Goal: Task Accomplishment & Management: Complete application form

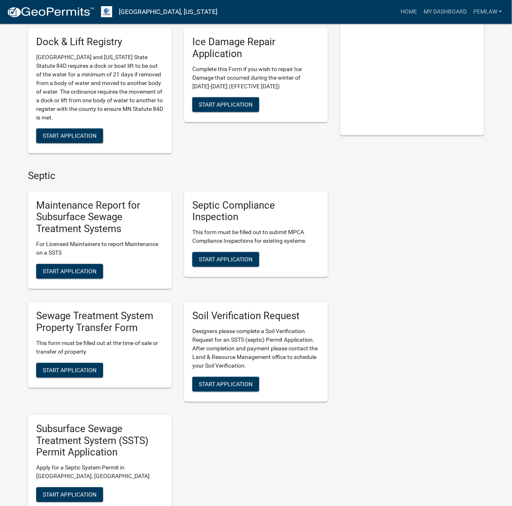
scroll to position [219, 0]
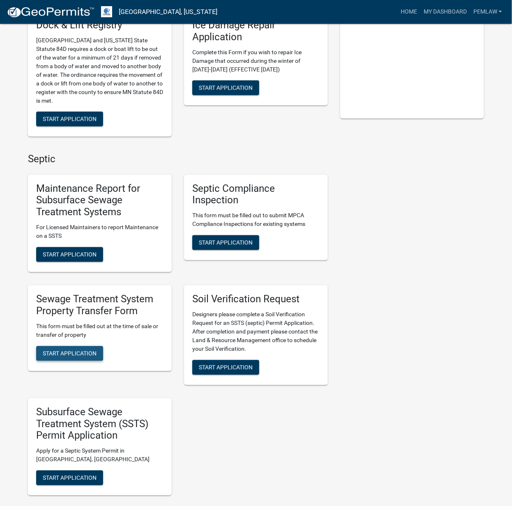
click at [76, 355] on span "Start Application" at bounding box center [70, 353] width 54 height 7
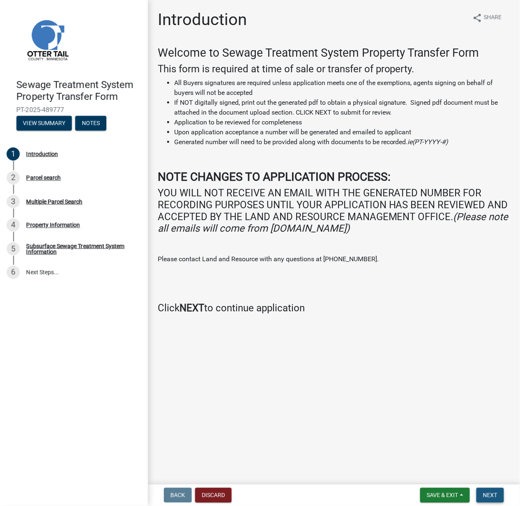
click at [481, 494] on button "Next" at bounding box center [491, 495] width 28 height 15
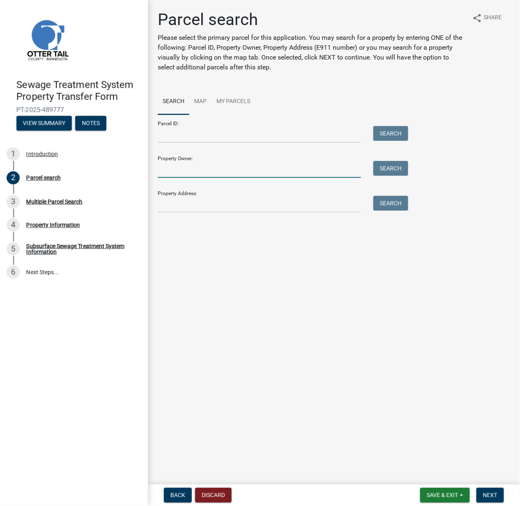
click at [186, 171] on input "Property Owner:" at bounding box center [259, 169] width 203 height 17
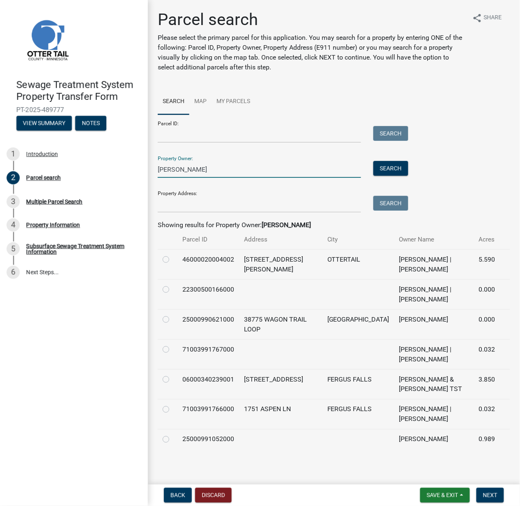
type input "loeks"
click at [173, 345] on label at bounding box center [173, 345] width 0 height 0
click at [173, 350] on input "radio" at bounding box center [175, 347] width 5 height 5
radio input "true"
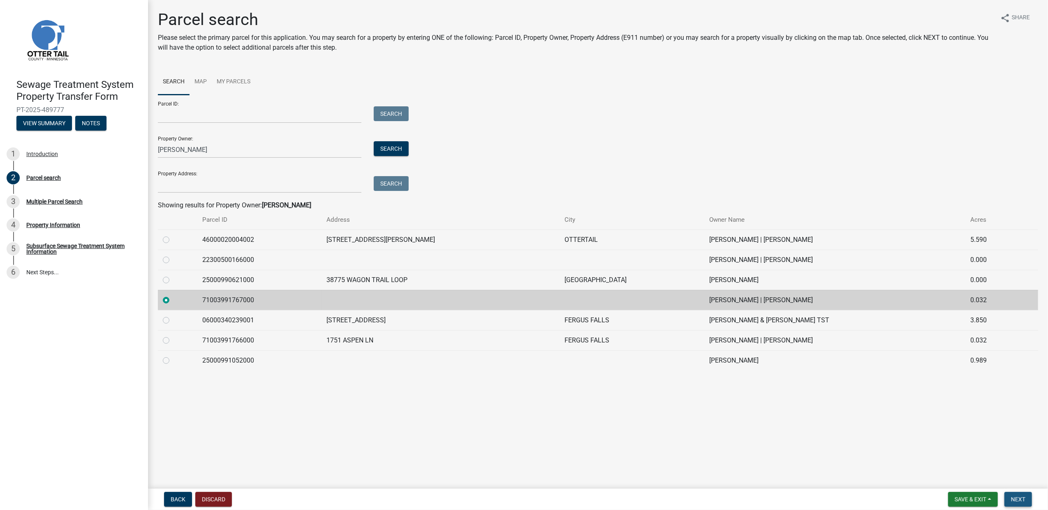
click at [512, 505] on button "Next" at bounding box center [1018, 499] width 28 height 15
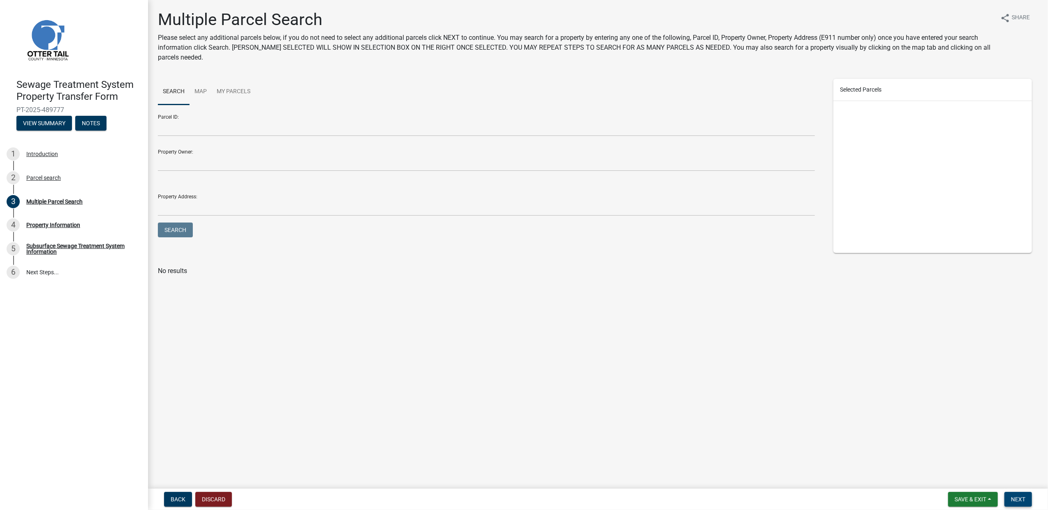
click at [512, 499] on span "Next" at bounding box center [1018, 499] width 14 height 7
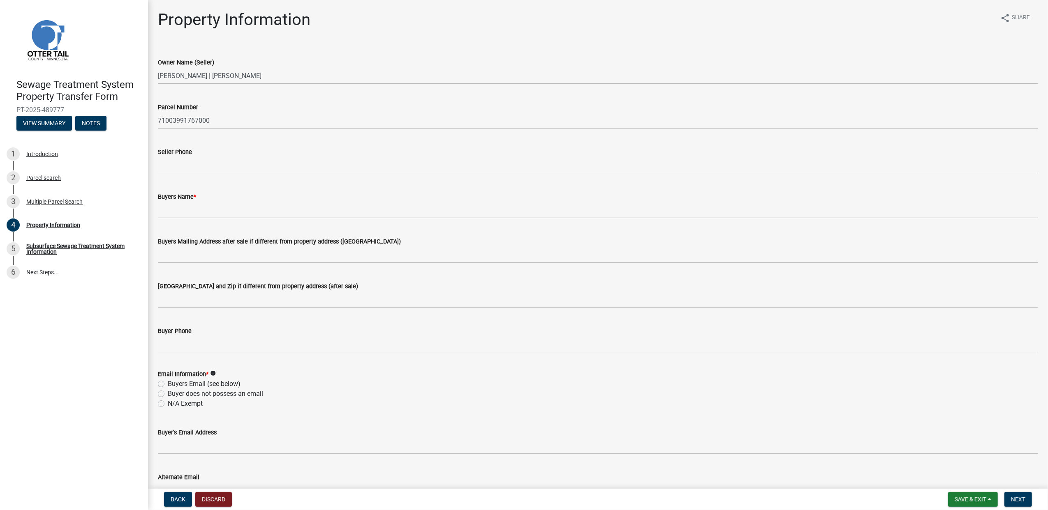
click at [180, 402] on label "N/A Exempt" at bounding box center [185, 404] width 35 height 10
click at [173, 402] on input "N/A Exempt" at bounding box center [170, 401] width 5 height 5
radio input "true"
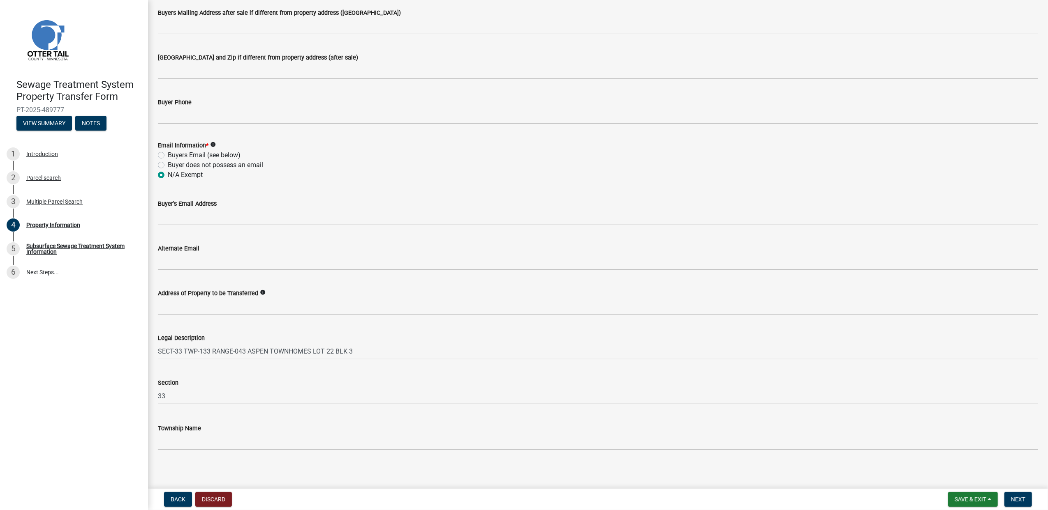
scroll to position [232, 0]
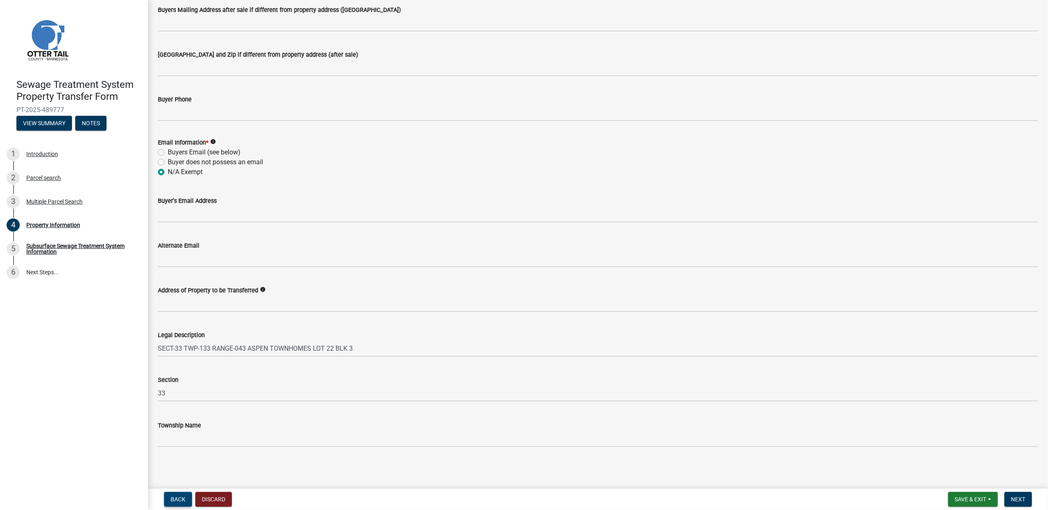
click at [178, 497] on span "Back" at bounding box center [178, 499] width 15 height 7
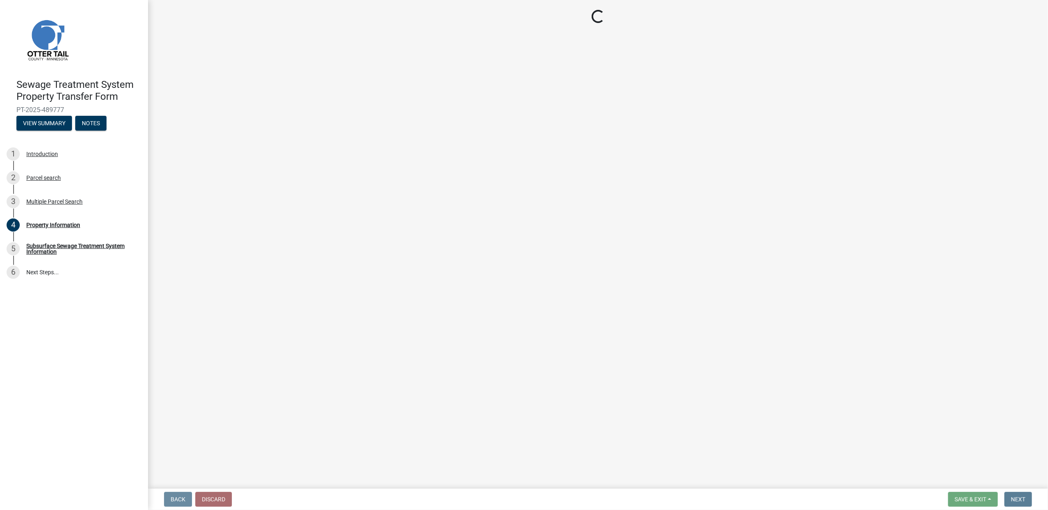
scroll to position [0, 0]
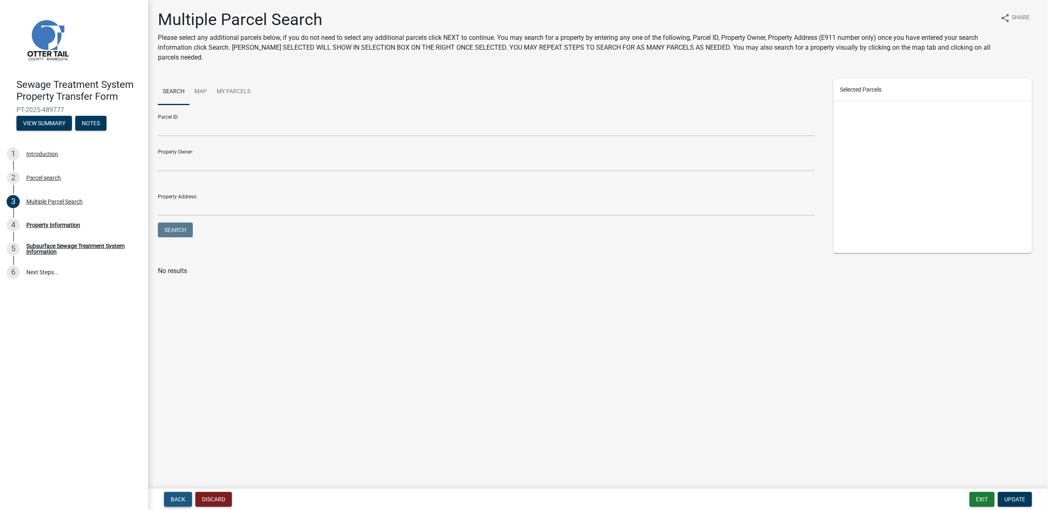
click at [178, 497] on span "Back" at bounding box center [178, 499] width 15 height 7
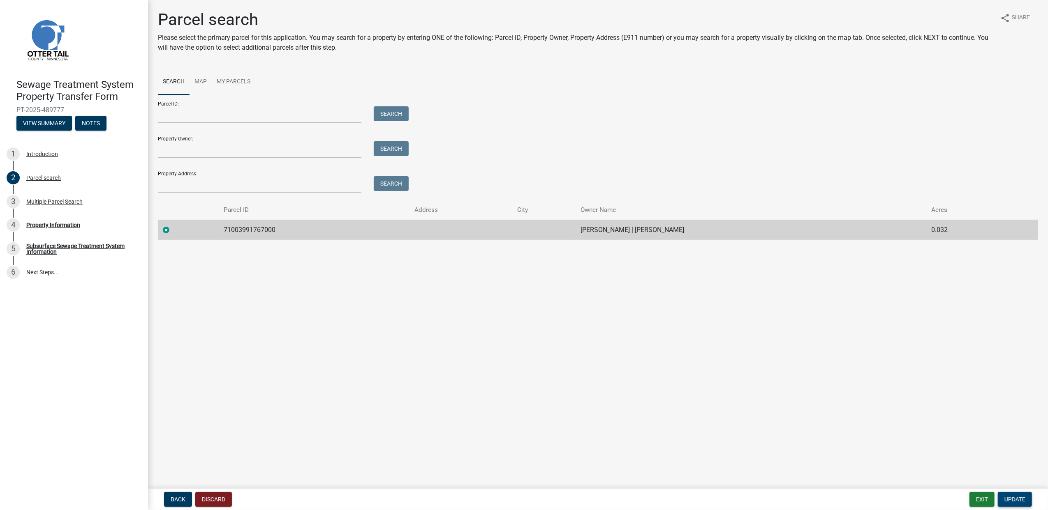
click at [512, 500] on span "Update" at bounding box center [1014, 499] width 21 height 7
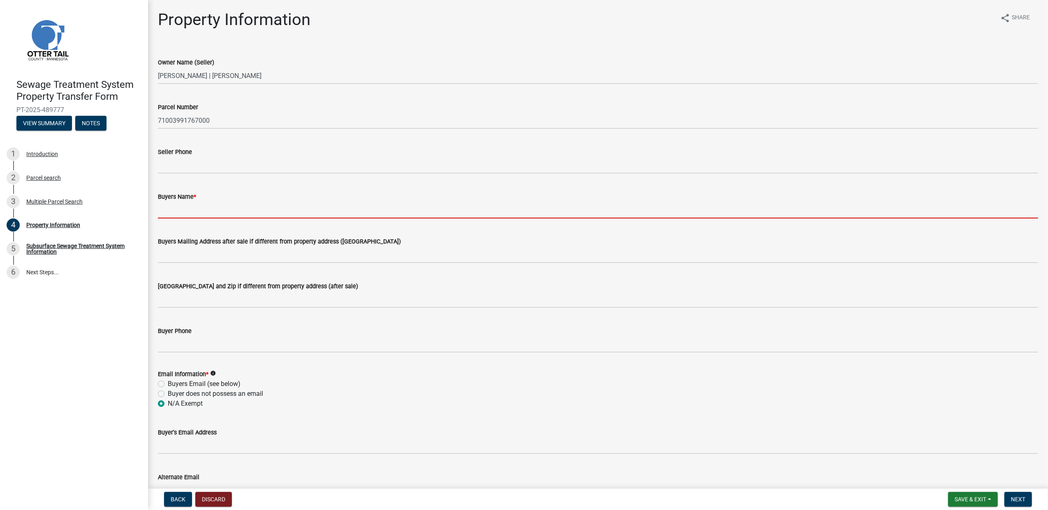
click at [206, 212] on input "Buyers Name *" at bounding box center [598, 210] width 880 height 17
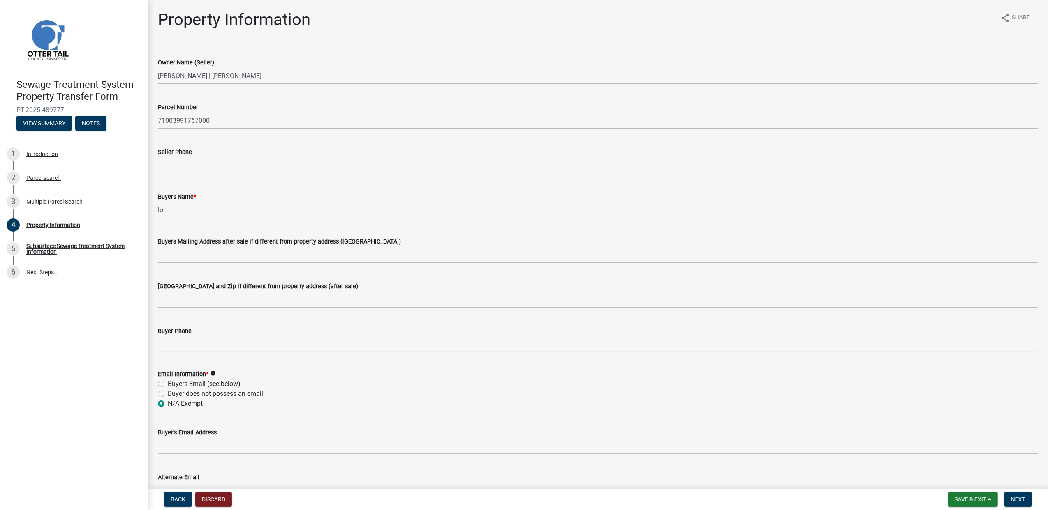
type input "l"
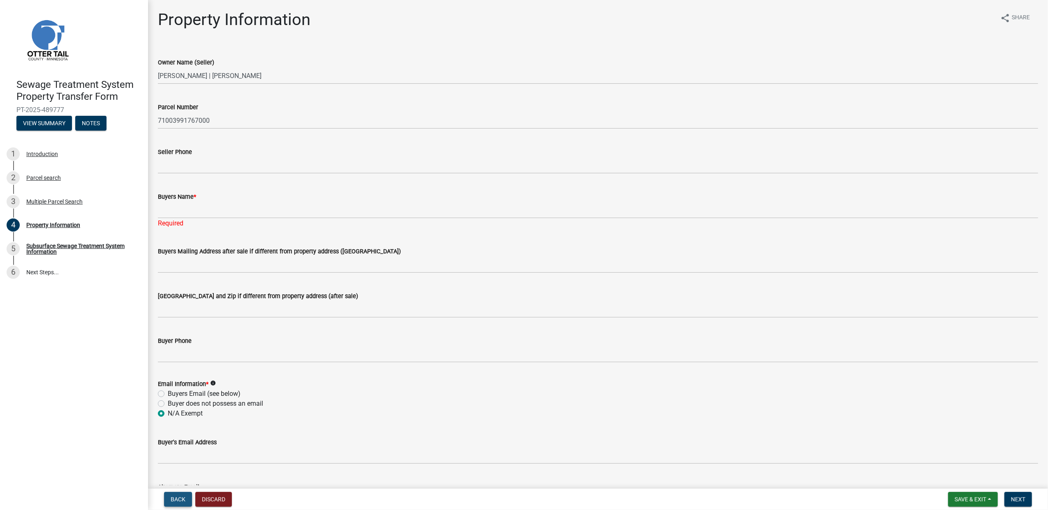
click at [178, 505] on button "Back" at bounding box center [178, 499] width 28 height 15
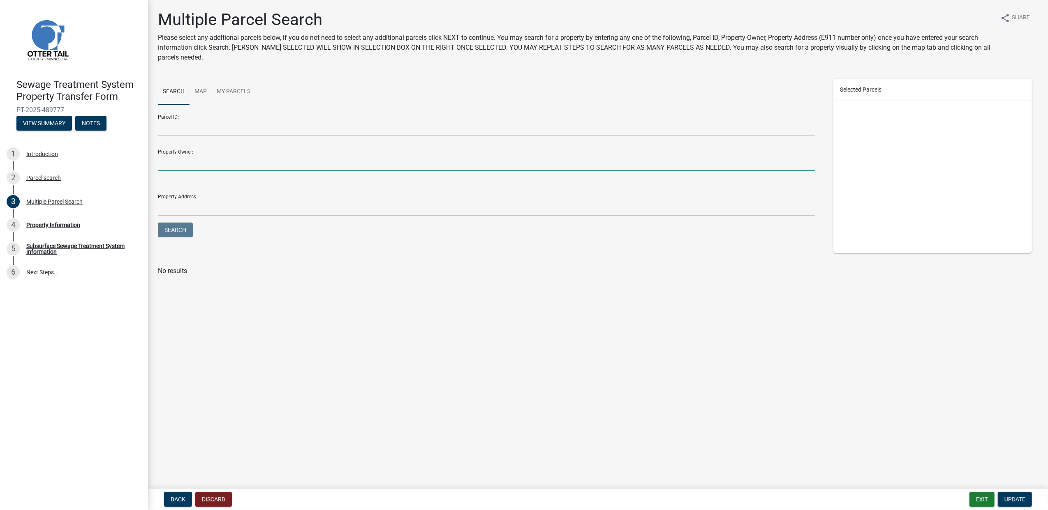
click at [196, 156] on input "Property Owner:" at bounding box center [486, 163] width 657 height 17
type input "loeks"
click at [158, 223] on button "Search" at bounding box center [175, 230] width 35 height 15
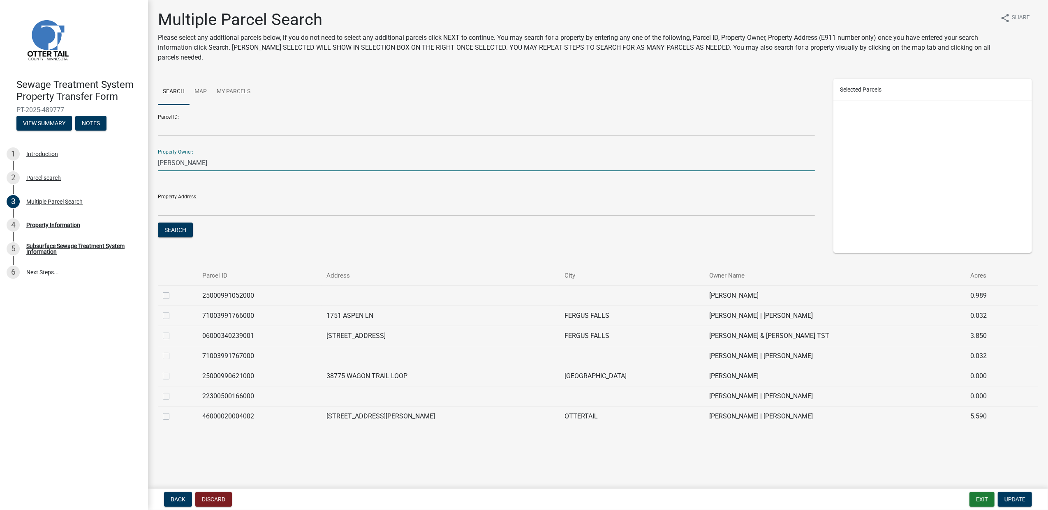
click at [173, 351] on label at bounding box center [173, 351] width 0 height 0
click at [173, 356] on input "checkbox" at bounding box center [175, 353] width 5 height 5
checkbox input "true"
click at [512, 99] on ul "Search Map My Parcels" at bounding box center [486, 92] width 657 height 26
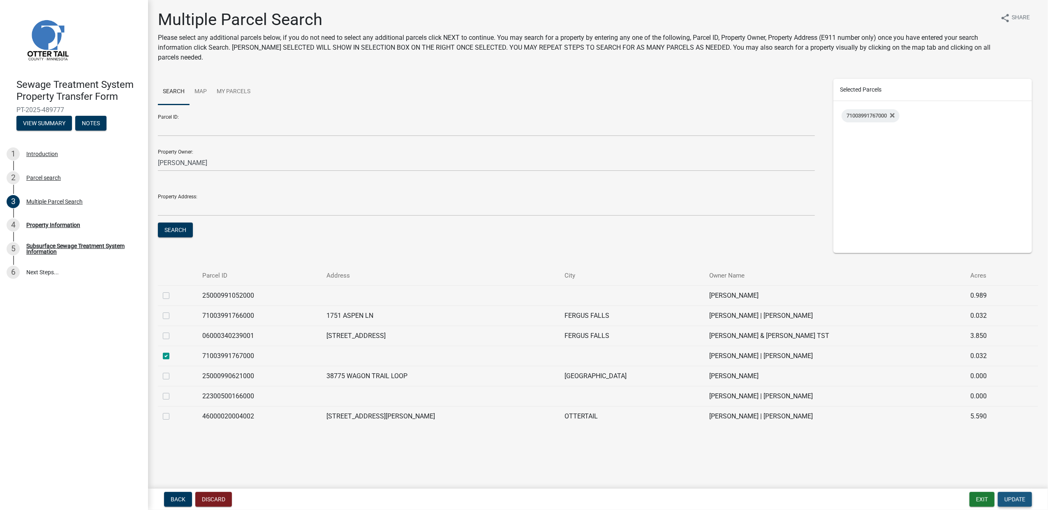
click at [512, 500] on span "Update" at bounding box center [1014, 499] width 21 height 7
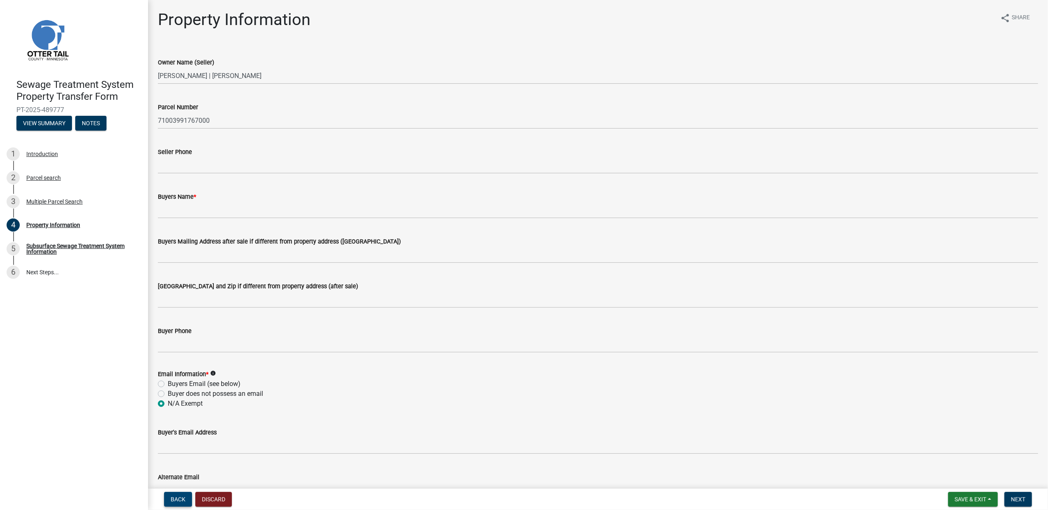
click at [180, 497] on span "Back" at bounding box center [178, 499] width 15 height 7
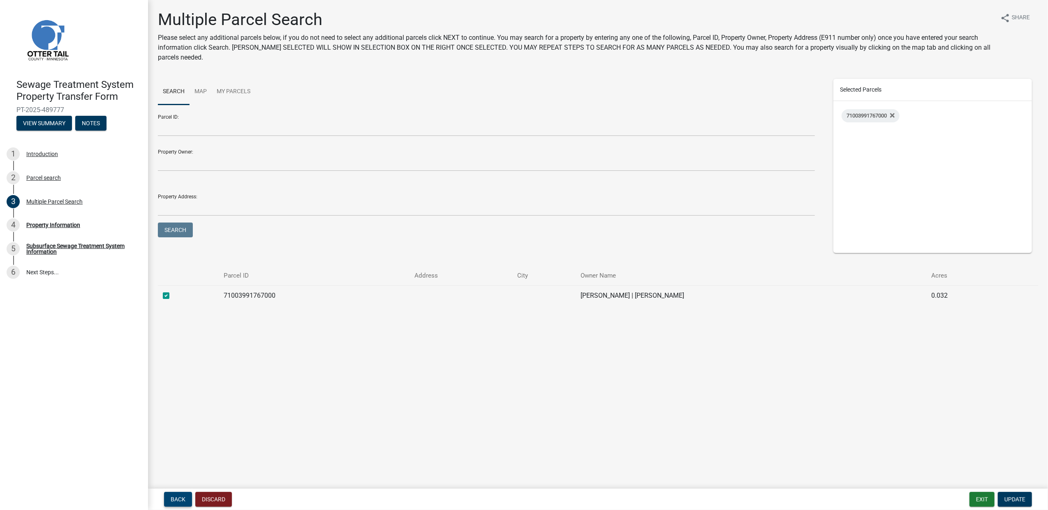
click at [180, 497] on span "Back" at bounding box center [178, 499] width 15 height 7
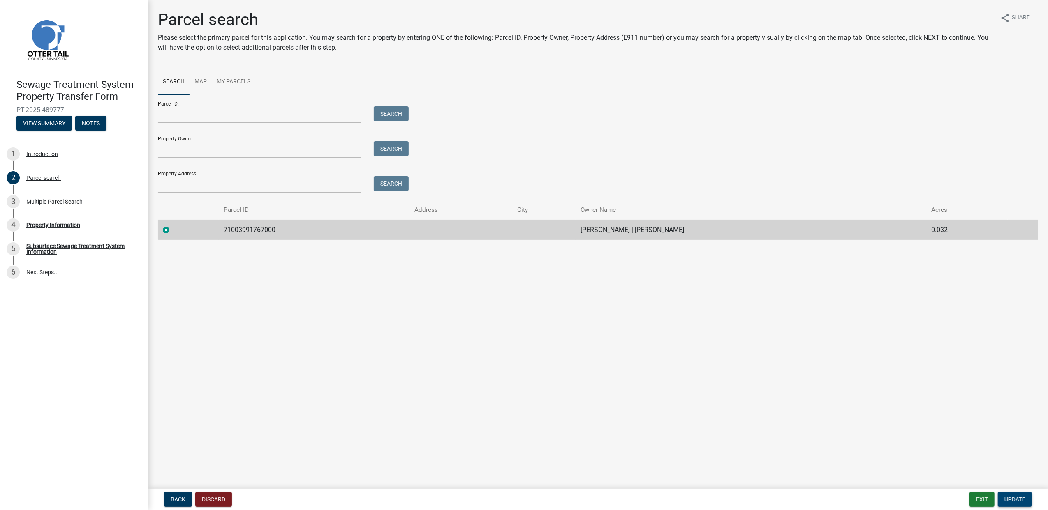
click at [512, 499] on span "Update" at bounding box center [1014, 499] width 21 height 7
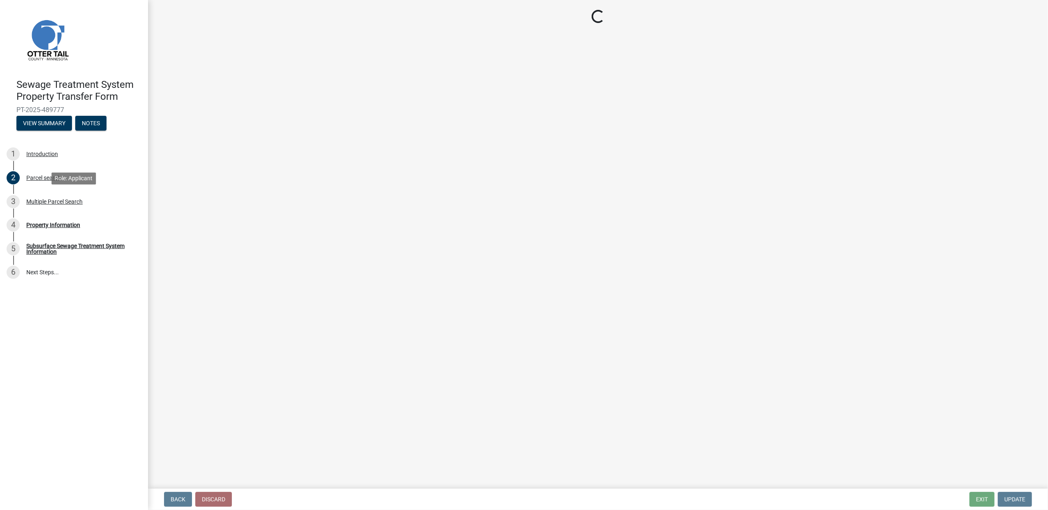
click at [66, 201] on div "Multiple Parcel Search" at bounding box center [54, 202] width 56 height 6
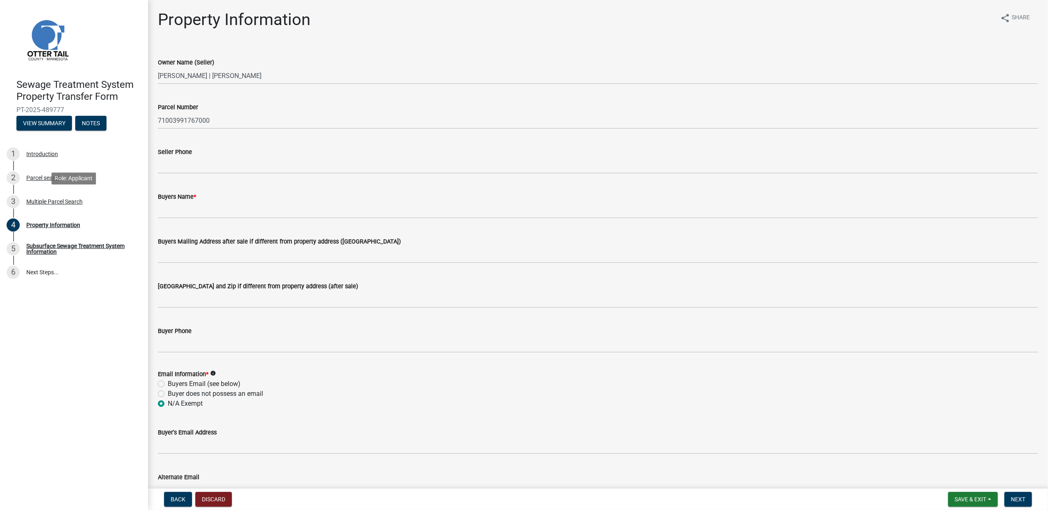
click at [72, 199] on div "Multiple Parcel Search" at bounding box center [54, 202] width 56 height 6
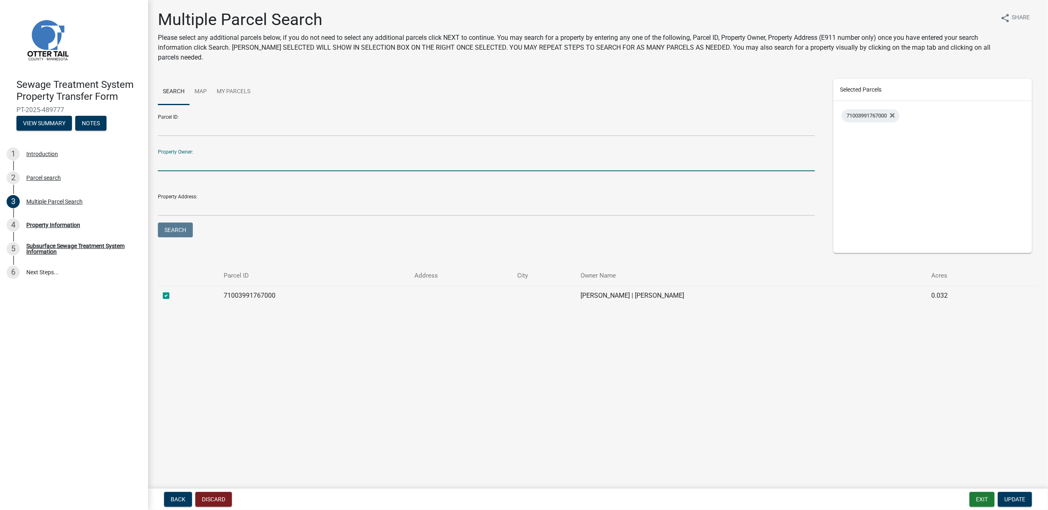
drag, startPoint x: 186, startPoint y: 164, endPoint x: 192, endPoint y: 166, distance: 5.9
click at [186, 164] on input "Property Owner:" at bounding box center [486, 163] width 657 height 17
type input "loeks"
click at [158, 223] on button "Search" at bounding box center [175, 230] width 35 height 15
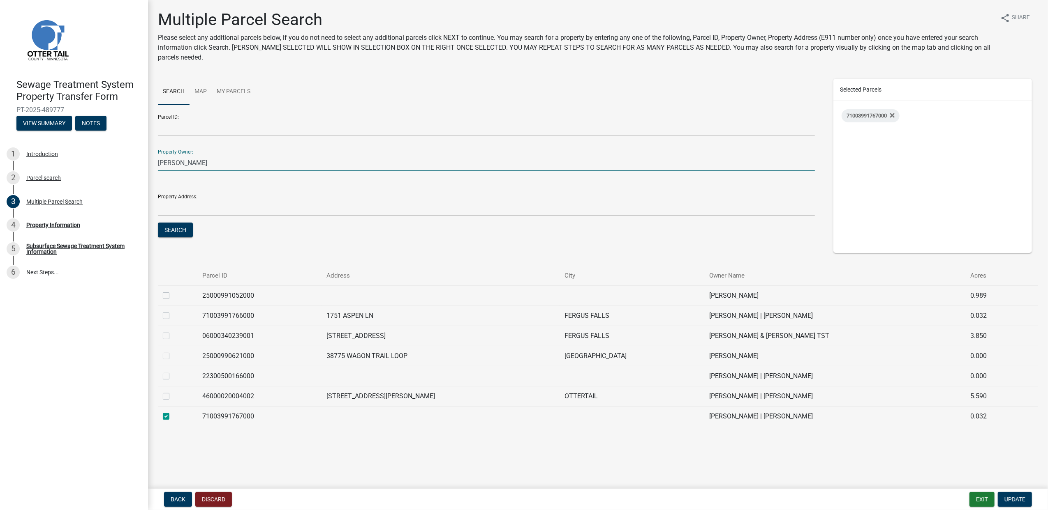
click at [173, 311] on label at bounding box center [173, 311] width 0 height 0
click at [173, 316] on input "checkbox" at bounding box center [175, 313] width 5 height 5
checkbox input "true"
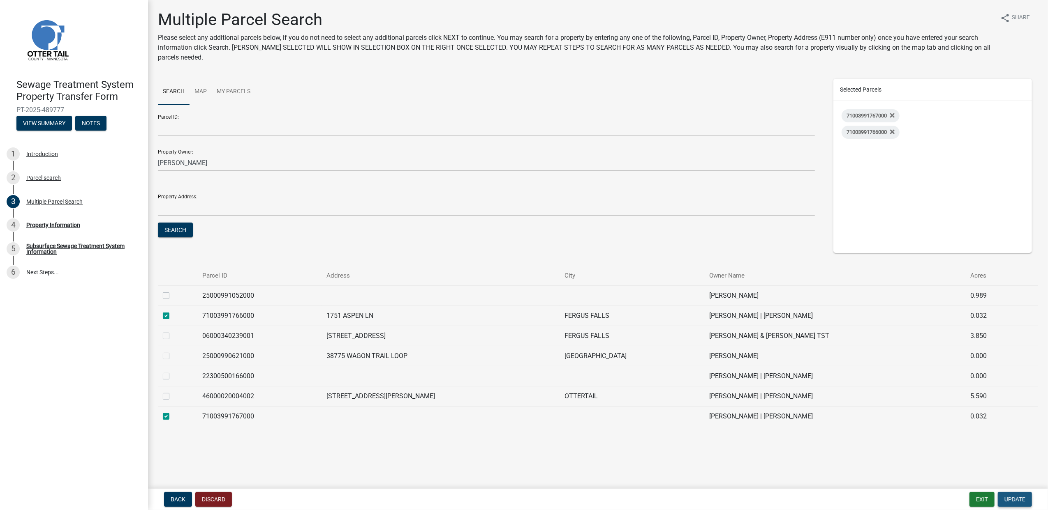
click at [512, 500] on span "Update" at bounding box center [1014, 499] width 21 height 7
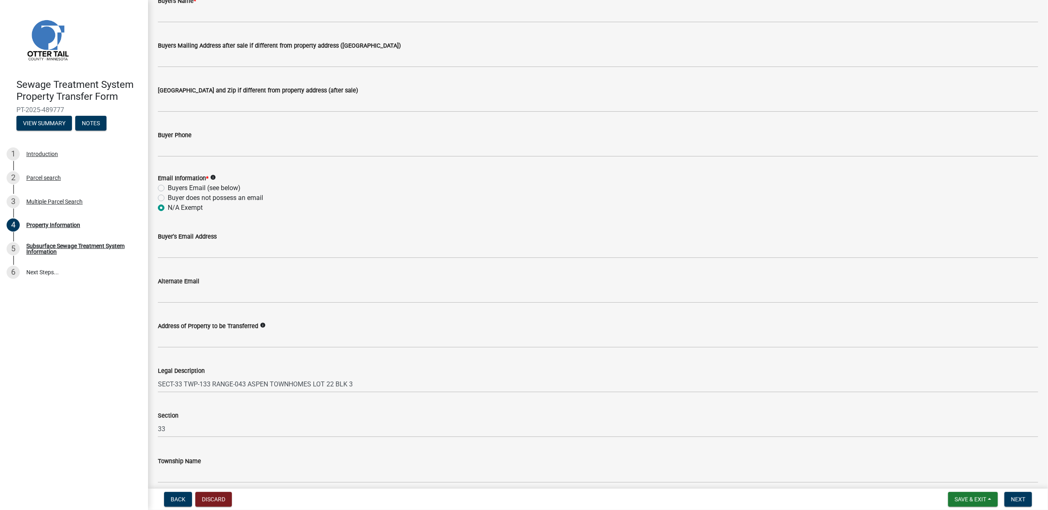
scroll to position [177, 0]
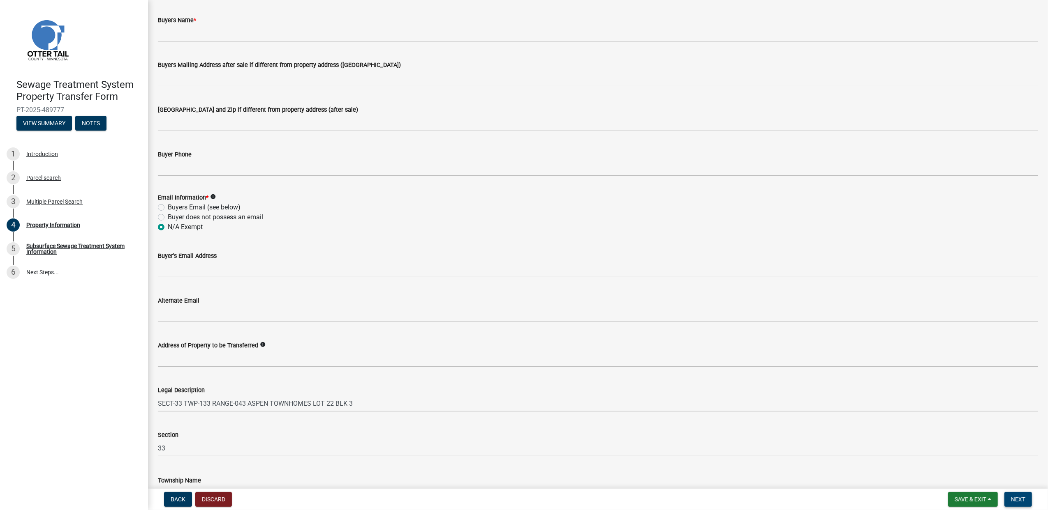
click at [512, 504] on button "Next" at bounding box center [1018, 499] width 28 height 15
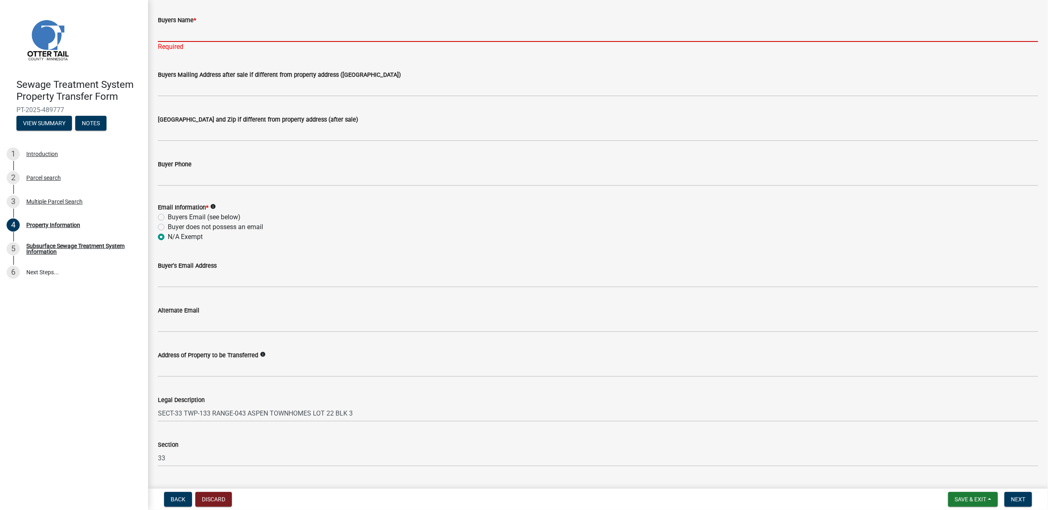
click at [186, 31] on input "Buyers Name *" at bounding box center [598, 33] width 880 height 17
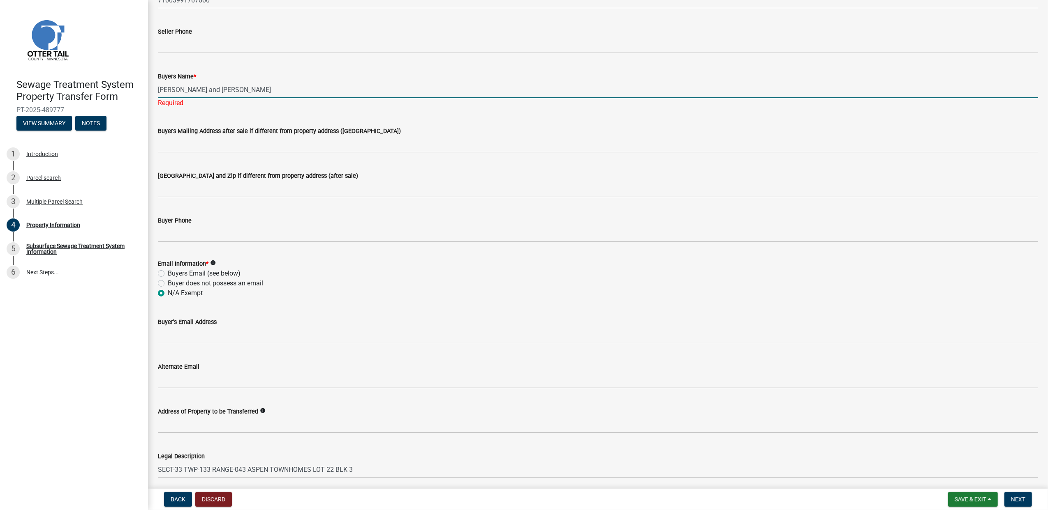
scroll to position [242, 0]
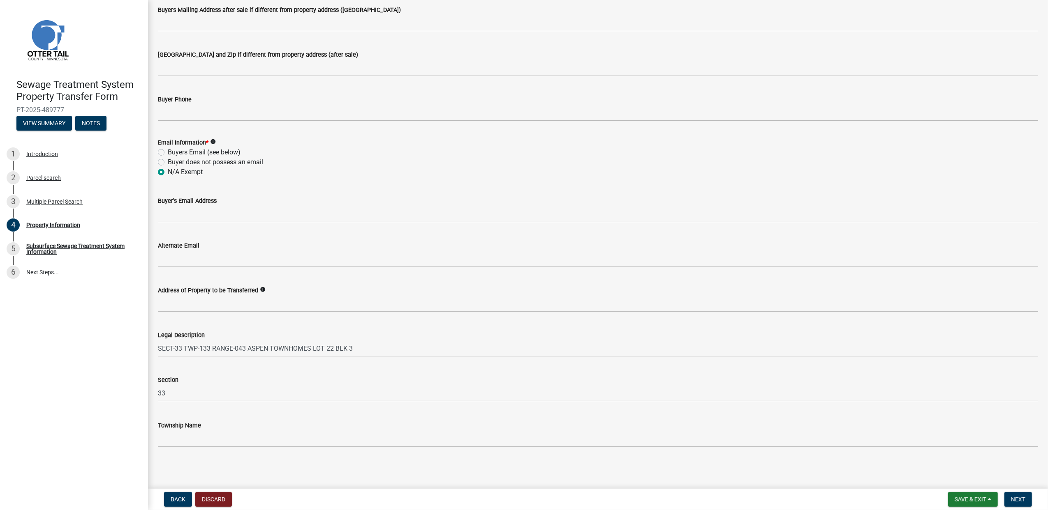
type input "Jefferey P. Loeks and Sharolyn Loeks"
click at [512, 501] on button "Next" at bounding box center [1018, 499] width 28 height 15
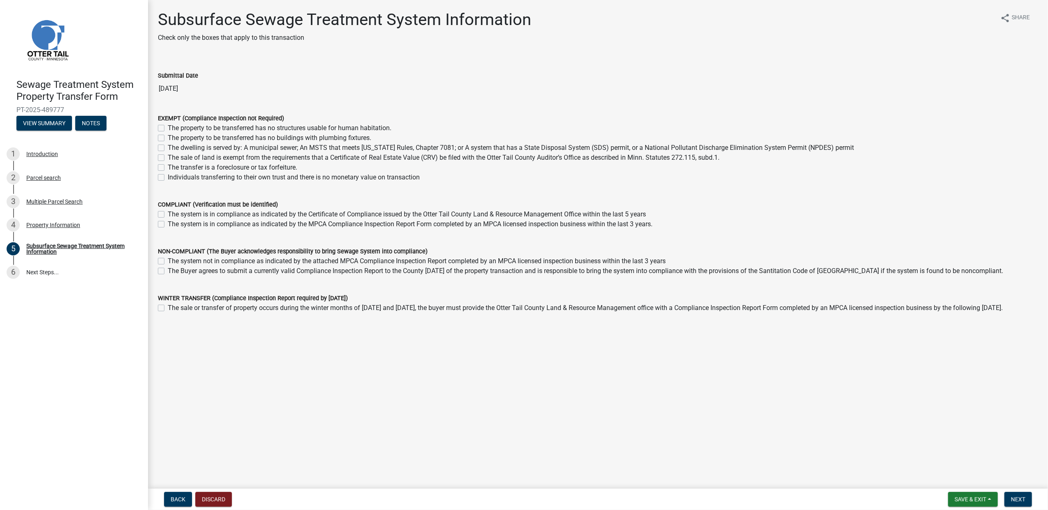
drag, startPoint x: 718, startPoint y: 146, endPoint x: 622, endPoint y: 122, distance: 98.8
click at [512, 146] on label "The dwelling is served by: A municipal sewer; An MSTS that meets Minnesota Rule…" at bounding box center [511, 148] width 686 height 10
click at [173, 146] on input "The dwelling is served by: A municipal sewer; An MSTS that meets Minnesota Rule…" at bounding box center [170, 145] width 5 height 5
checkbox input "true"
checkbox input "false"
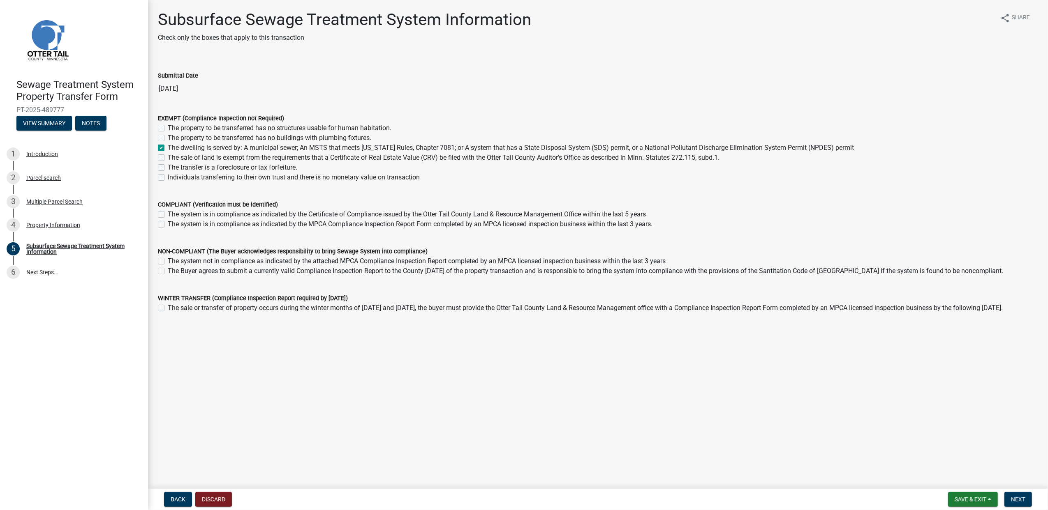
checkbox input "false"
checkbox input "true"
checkbox input "false"
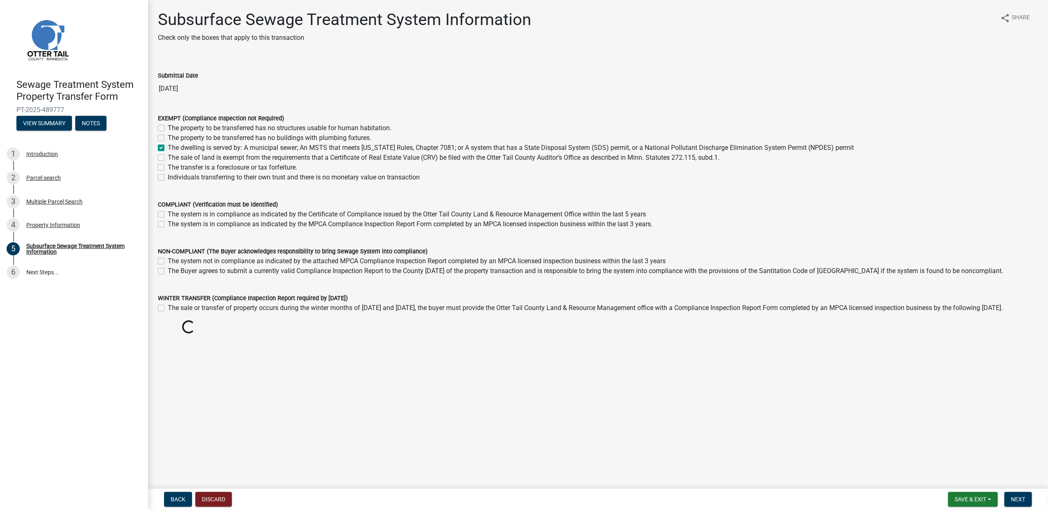
click at [247, 148] on label "The dwelling is served by: A municipal sewer; An MSTS that meets Minnesota Rule…" at bounding box center [511, 148] width 686 height 10
click at [173, 148] on input "The dwelling is served by: A municipal sewer; An MSTS that meets Minnesota Rule…" at bounding box center [170, 145] width 5 height 5
checkbox input "false"
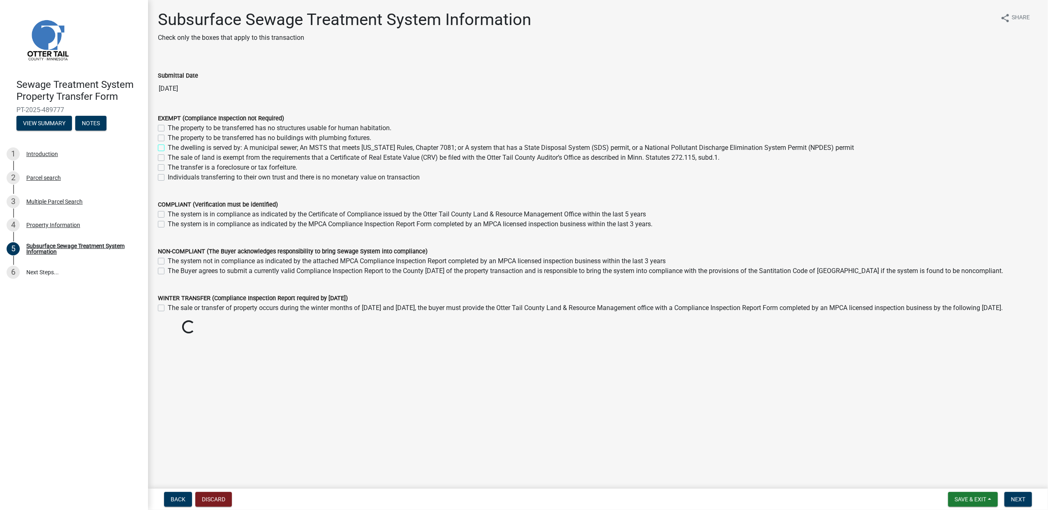
checkbox input "false"
click at [193, 149] on label "The dwelling is served by: A municipal sewer; An MSTS that meets Minnesota Rule…" at bounding box center [511, 148] width 686 height 10
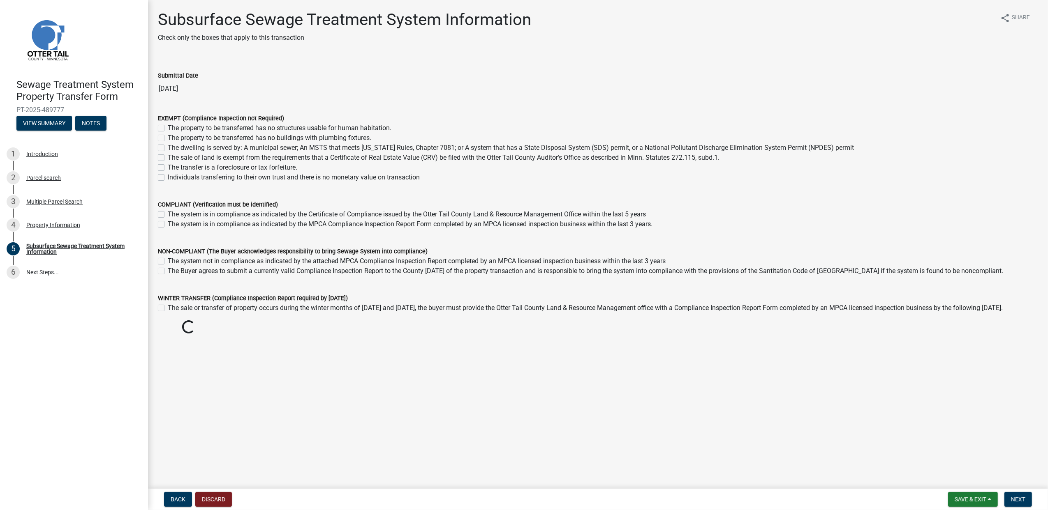
click at [173, 148] on input "The dwelling is served by: A municipal sewer; An MSTS that meets Minnesota Rule…" at bounding box center [170, 145] width 5 height 5
checkbox input "true"
checkbox input "false"
checkbox input "true"
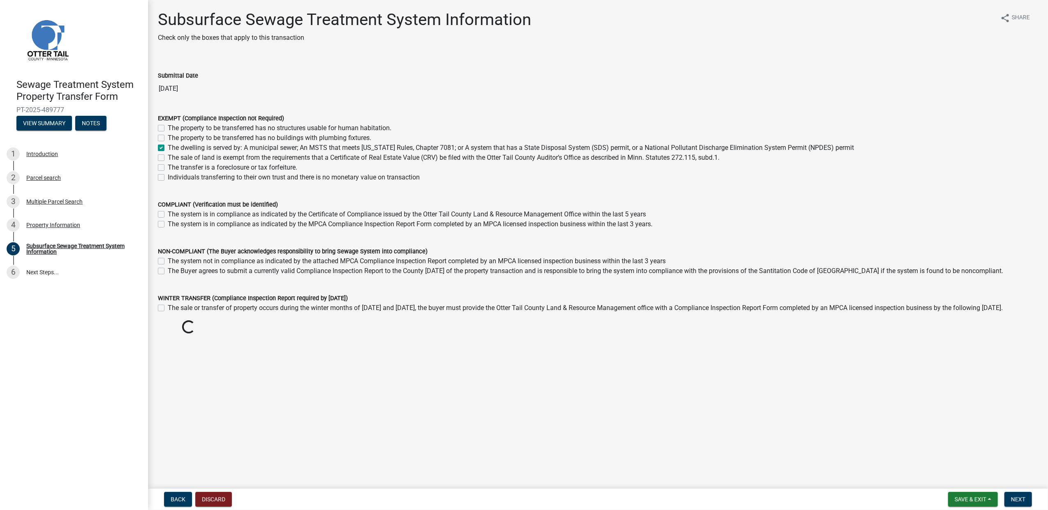
checkbox input "false"
click at [191, 157] on label "The sale of land is exempt from the requirements that a Certificate of Real Est…" at bounding box center [444, 158] width 552 height 10
click at [173, 157] on input "The sale of land is exempt from the requirements that a Certificate of Real Est…" at bounding box center [170, 155] width 5 height 5
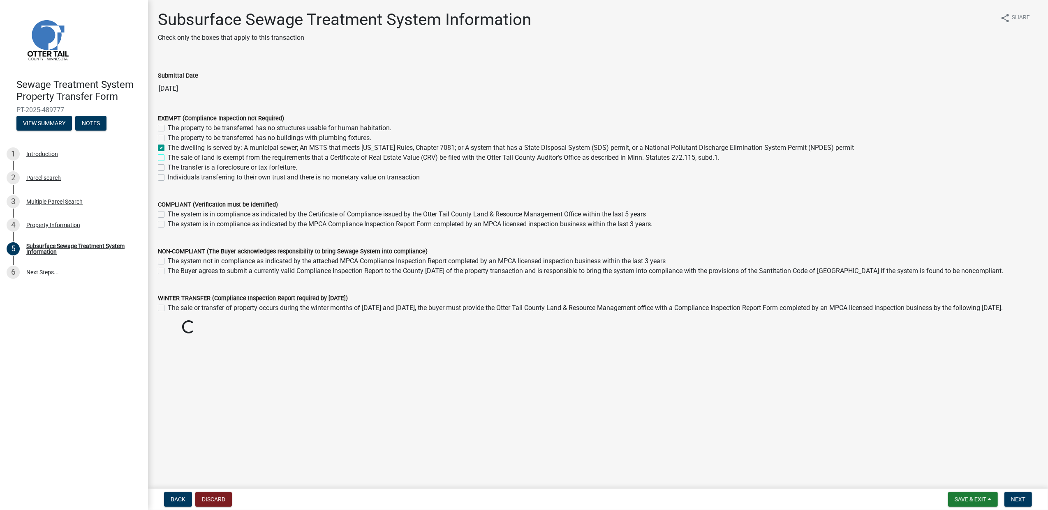
checkbox input "true"
checkbox input "false"
checkbox input "true"
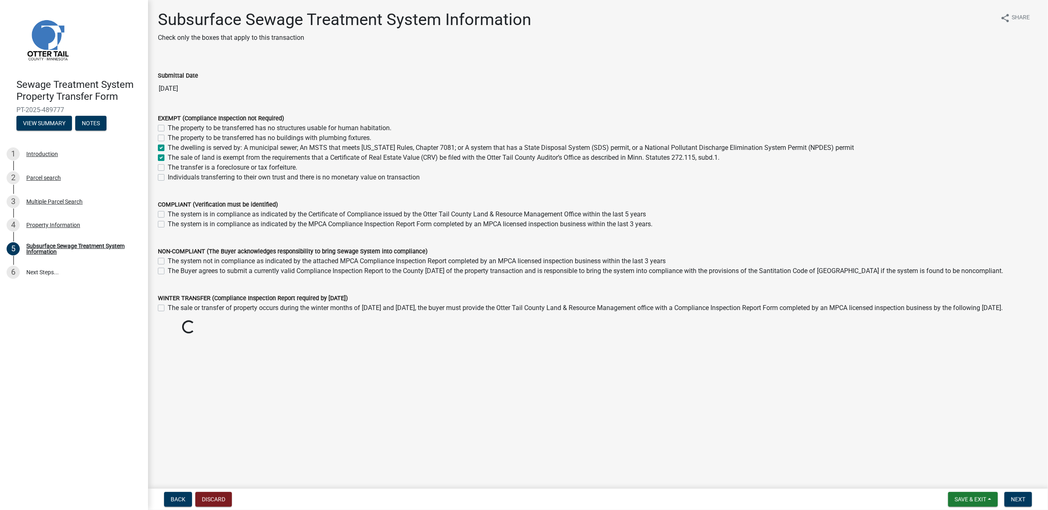
checkbox input "false"
click at [201, 148] on label "The dwelling is served by: A municipal sewer; An MSTS that meets Minnesota Rule…" at bounding box center [511, 148] width 686 height 10
click at [173, 148] on input "The dwelling is served by: A municipal sewer; An MSTS that meets Minnesota Rule…" at bounding box center [170, 145] width 5 height 5
checkbox input "false"
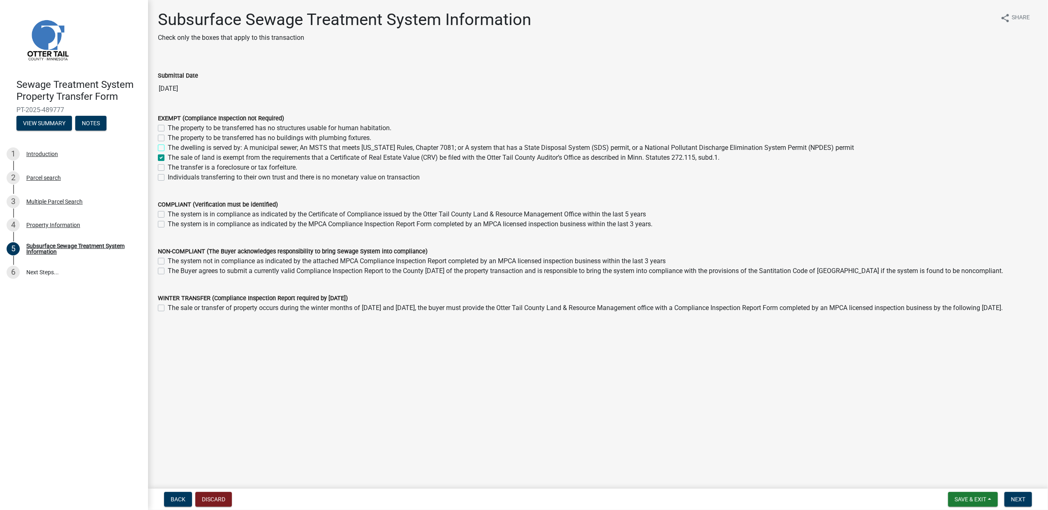
checkbox input "false"
checkbox input "true"
checkbox input "false"
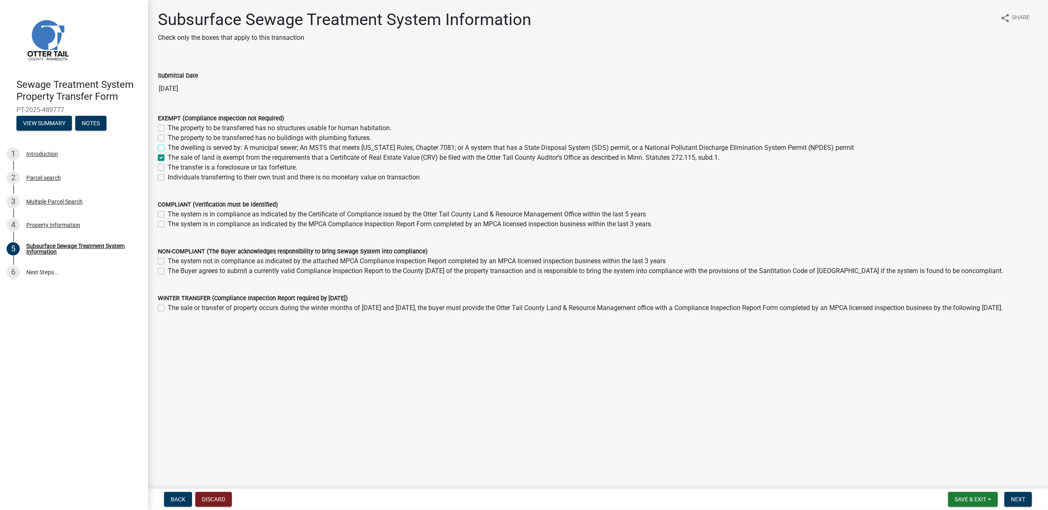
checkbox input "false"
click at [512, 499] on span "Next" at bounding box center [1018, 499] width 14 height 7
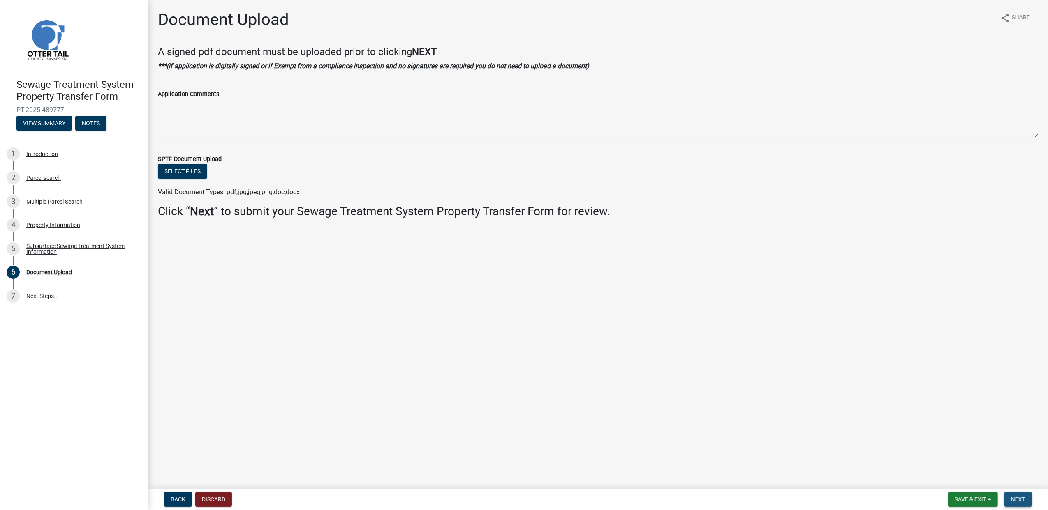
click at [512, 499] on span "Next" at bounding box center [1018, 499] width 14 height 7
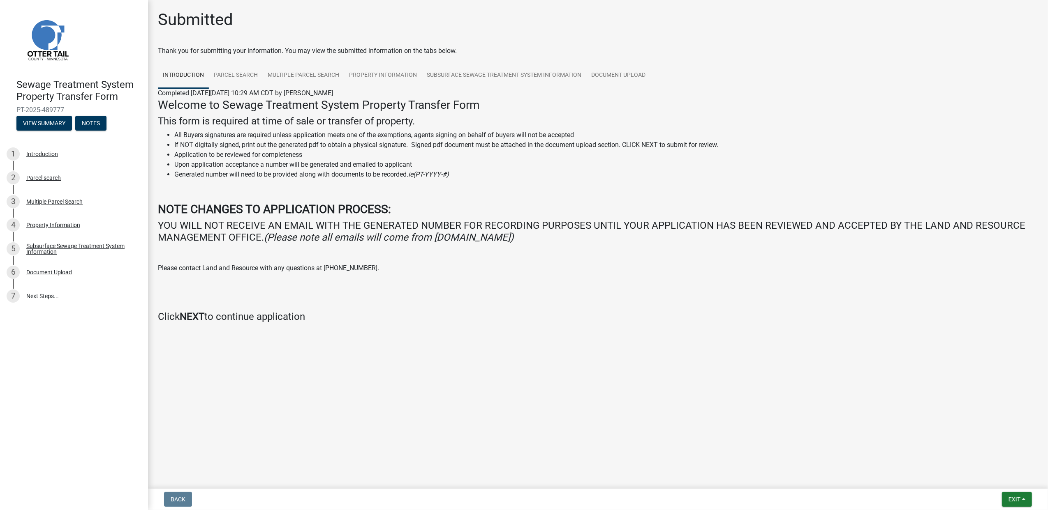
click at [512, 165] on li "Upon application acceptance a number will be generated and emailed to applicant" at bounding box center [605, 165] width 863 height 10
click at [512, 501] on span "Exit" at bounding box center [1014, 499] width 12 height 7
click at [512, 482] on button "Save & Exit" at bounding box center [999, 479] width 66 height 20
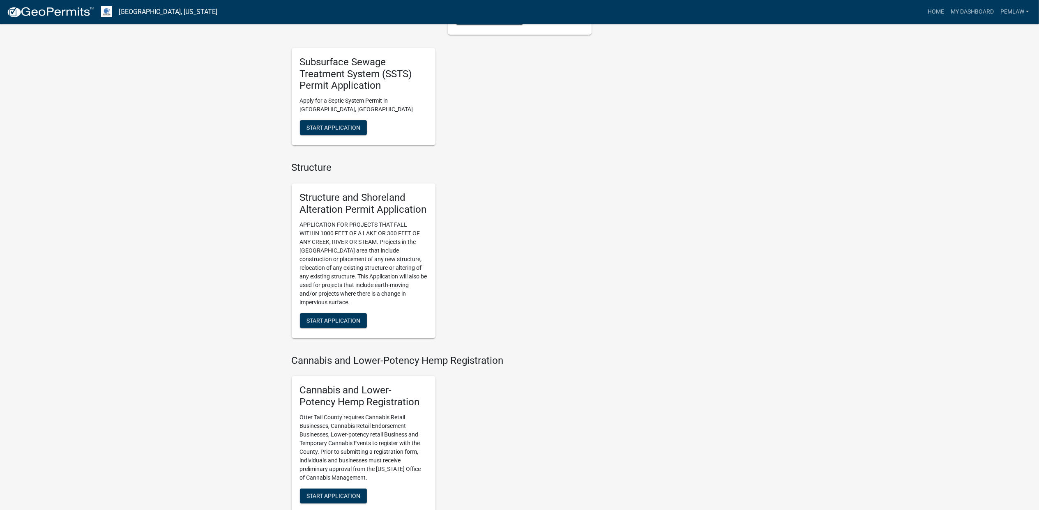
scroll to position [712, 0]
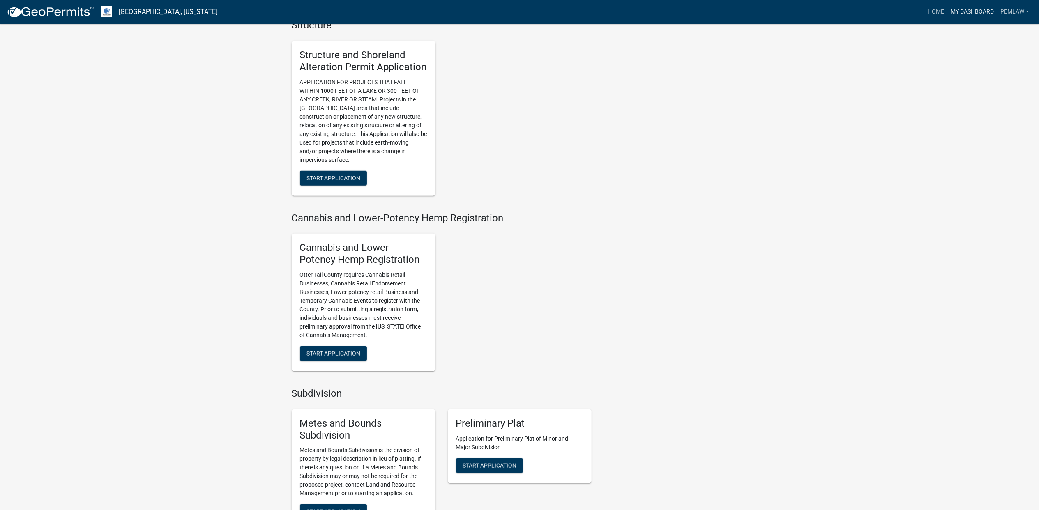
click at [970, 14] on link "My Dashboard" at bounding box center [973, 12] width 50 height 16
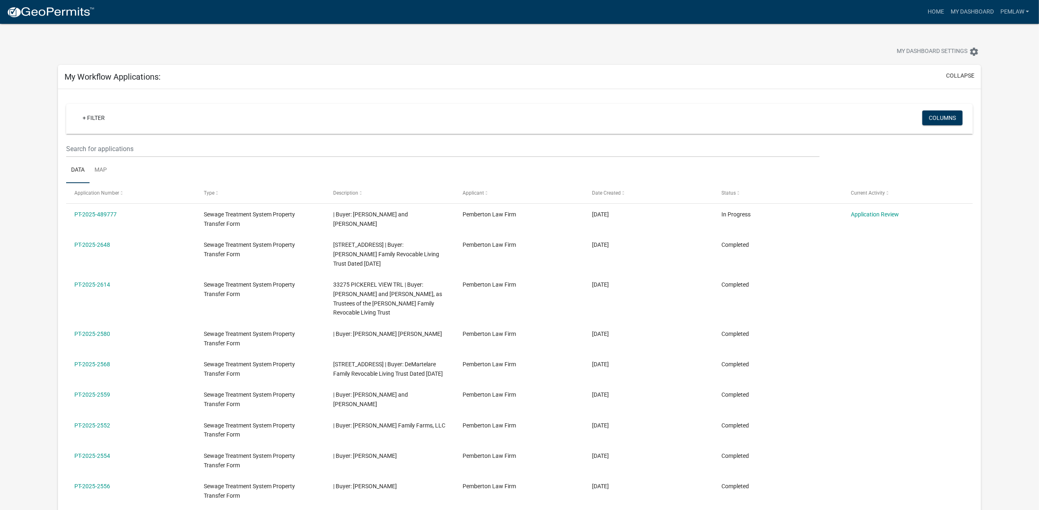
click at [147, 219] on div "PT-2025-489777" at bounding box center [131, 214] width 114 height 9
click at [97, 217] on link "PT-2025-489777" at bounding box center [95, 214] width 42 height 7
